Goal: Task Accomplishment & Management: Complete application form

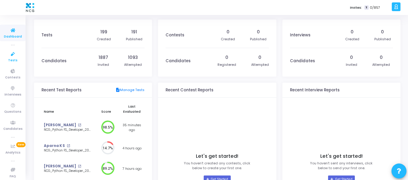
click at [13, 53] on icon at bounding box center [13, 54] width 13 height 8
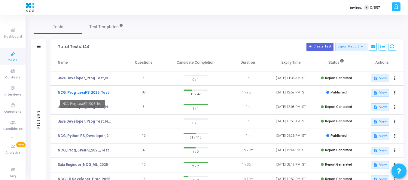
click at [98, 93] on link "NCG_Prog_JavaFS_2025_Test" at bounding box center [83, 92] width 51 height 5
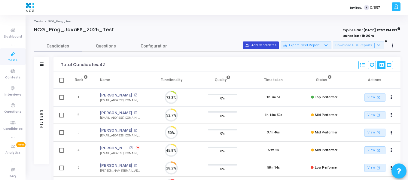
scroll to position [13, 15]
click at [261, 47] on button "person_add_alt Add Candidates" at bounding box center [261, 45] width 36 height 8
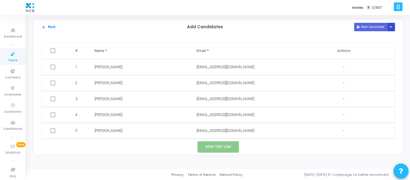
click at [391, 30] on button "Button group with nested dropdown" at bounding box center [391, 27] width 8 height 8
click at [375, 39] on button "Upload Candidate List" at bounding box center [369, 39] width 46 height 8
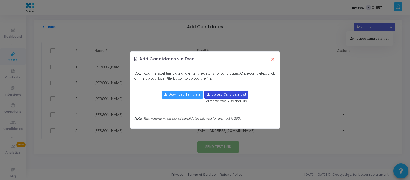
click at [213, 96] on input "file" at bounding box center [226, 94] width 43 height 7
type input "C:\fakepath\CodeJudge Test_Java.csv"
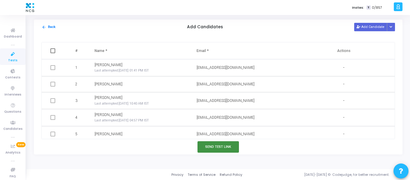
click at [213, 143] on button "Send Test Link" at bounding box center [218, 146] width 41 height 11
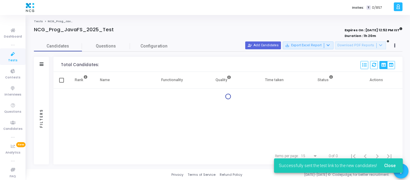
click at [9, 60] on span "Tests" at bounding box center [12, 60] width 9 height 5
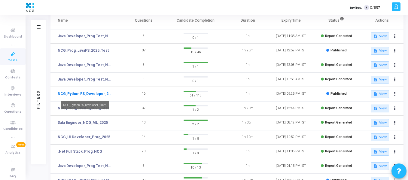
click at [96, 93] on link "NCG_Python FS_Developer_2025" at bounding box center [85, 93] width 55 height 5
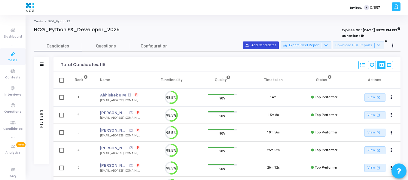
click at [264, 46] on button "person_add_alt Add Candidates" at bounding box center [261, 45] width 36 height 8
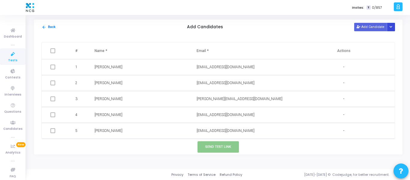
click at [392, 29] on button "Button group with nested dropdown" at bounding box center [391, 27] width 8 height 8
click at [383, 37] on button "Upload Candidate List" at bounding box center [369, 39] width 46 height 8
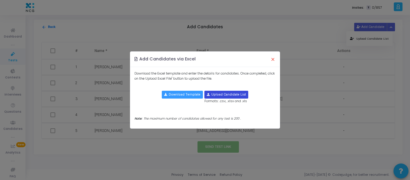
click at [227, 94] on input "file" at bounding box center [226, 94] width 43 height 7
type input "C:\fakepath\CodeJudge Test_Python.csv"
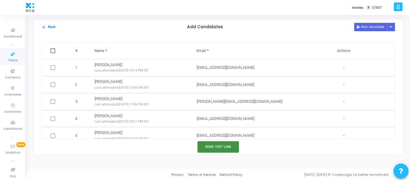
click at [220, 147] on button "Send Test Link" at bounding box center [218, 146] width 41 height 11
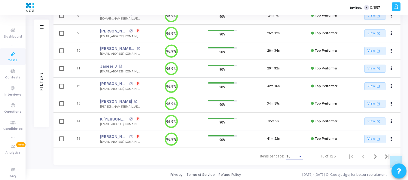
click at [294, 155] on div "15" at bounding box center [291, 156] width 11 height 4
click at [294, 154] on span "50" at bounding box center [294, 152] width 17 height 11
